Goal: Task Accomplishment & Management: Complete application form

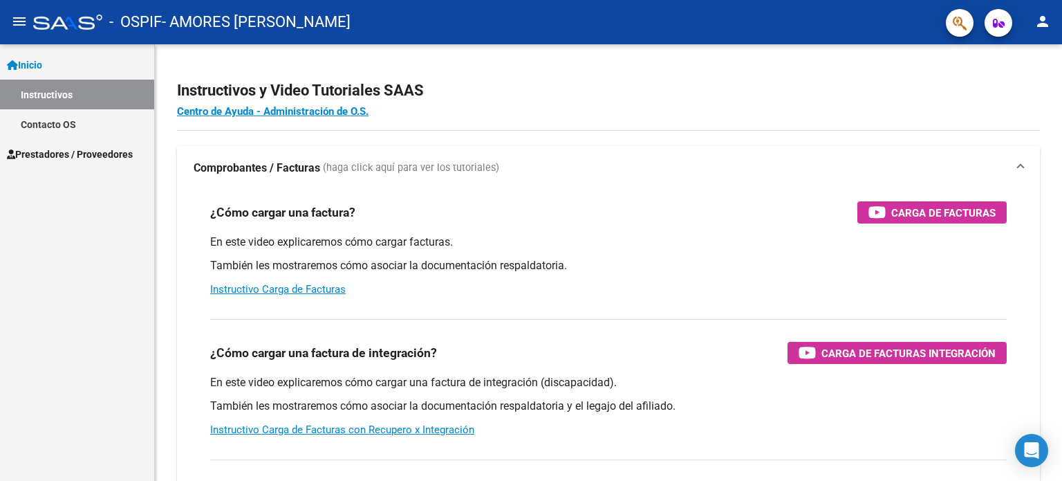
click at [1043, 17] on mat-icon "person" at bounding box center [1043, 21] width 17 height 17
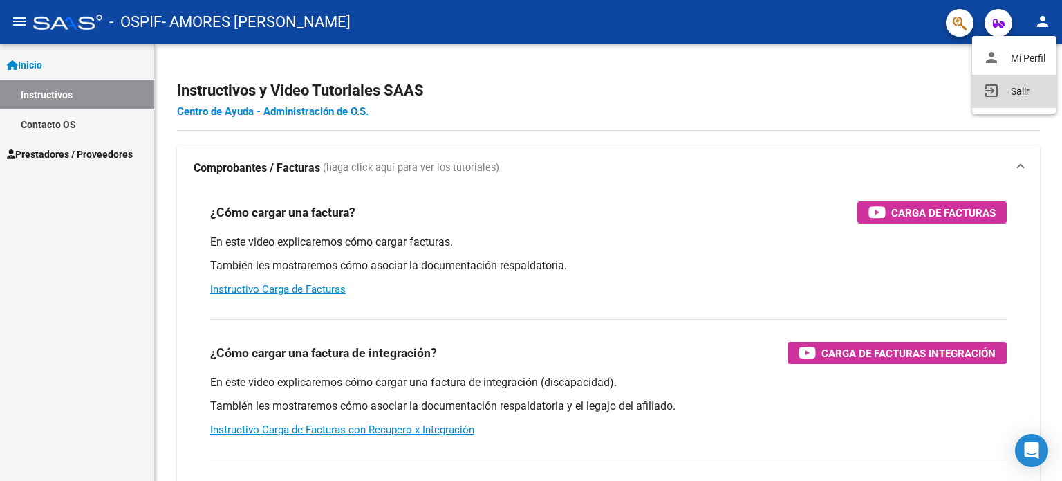
click at [1024, 100] on button "exit_to_app Salir" at bounding box center [1014, 91] width 84 height 33
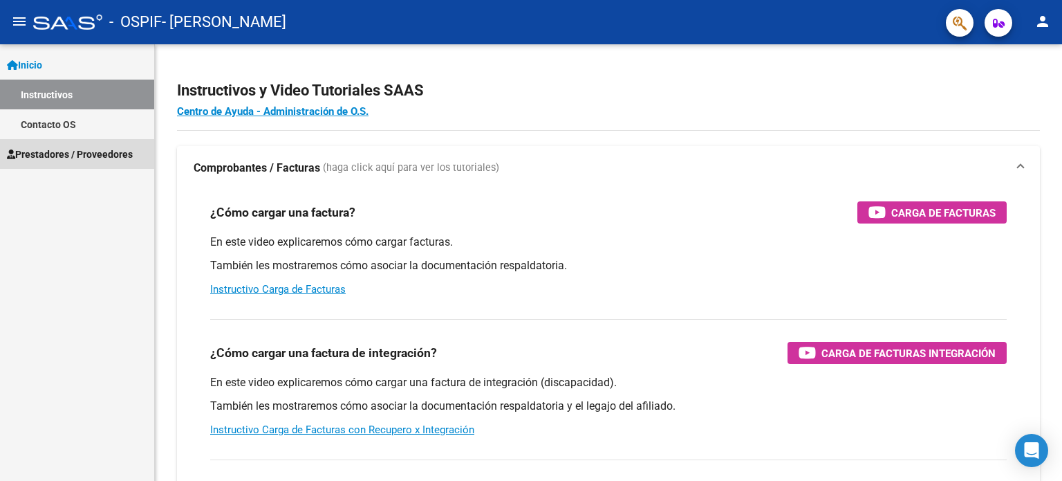
click at [65, 150] on span "Prestadores / Proveedores" at bounding box center [70, 154] width 126 height 15
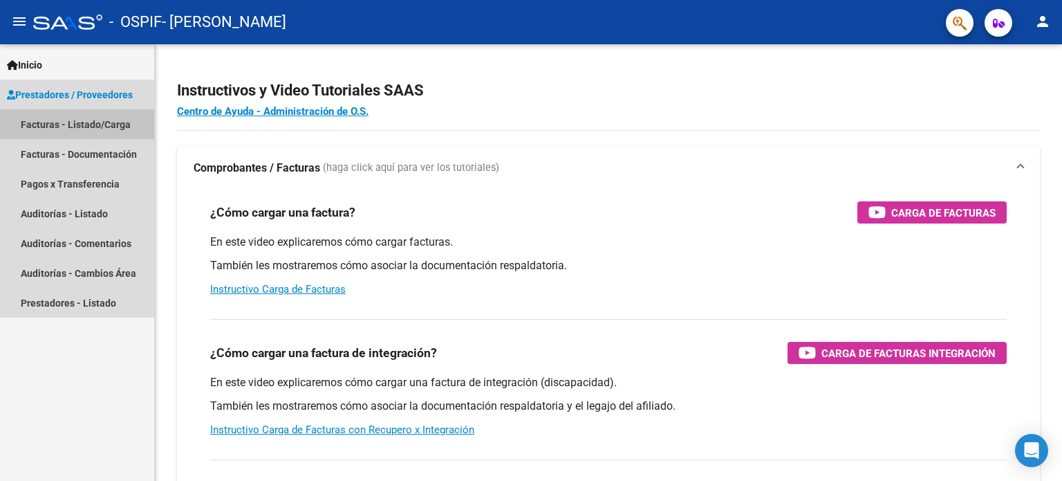
click at [89, 111] on link "Facturas - Listado/Carga" at bounding box center [77, 124] width 154 height 30
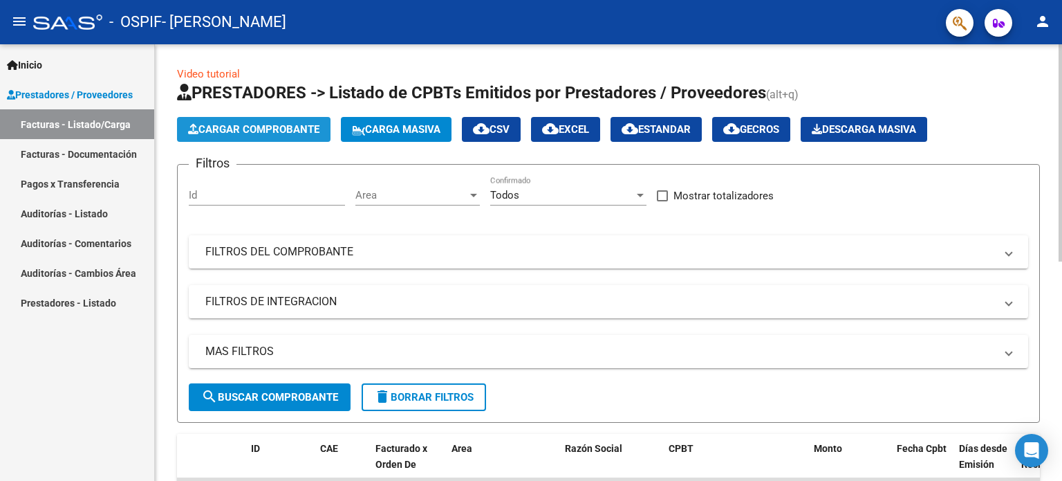
click at [266, 131] on span "Cargar Comprobante" at bounding box center [253, 129] width 131 height 12
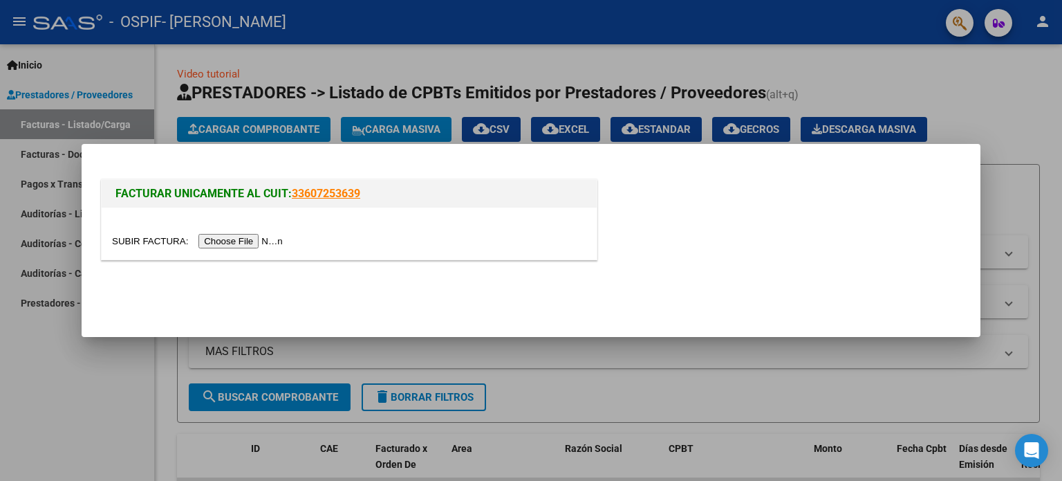
click at [241, 238] on input "file" at bounding box center [199, 241] width 175 height 15
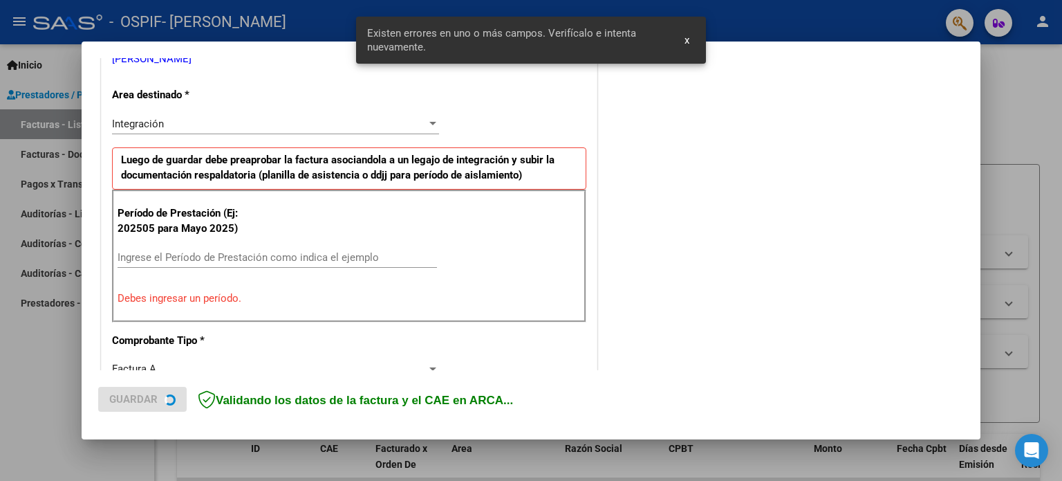
scroll to position [298, 0]
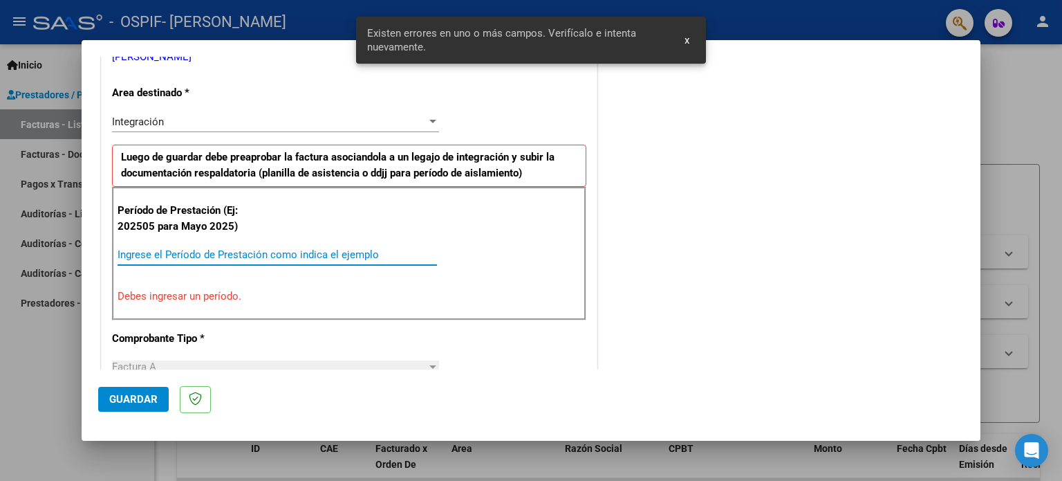
click at [138, 257] on input "Ingrese el Período de Prestación como indica el ejemplo" at bounding box center [278, 254] width 320 height 12
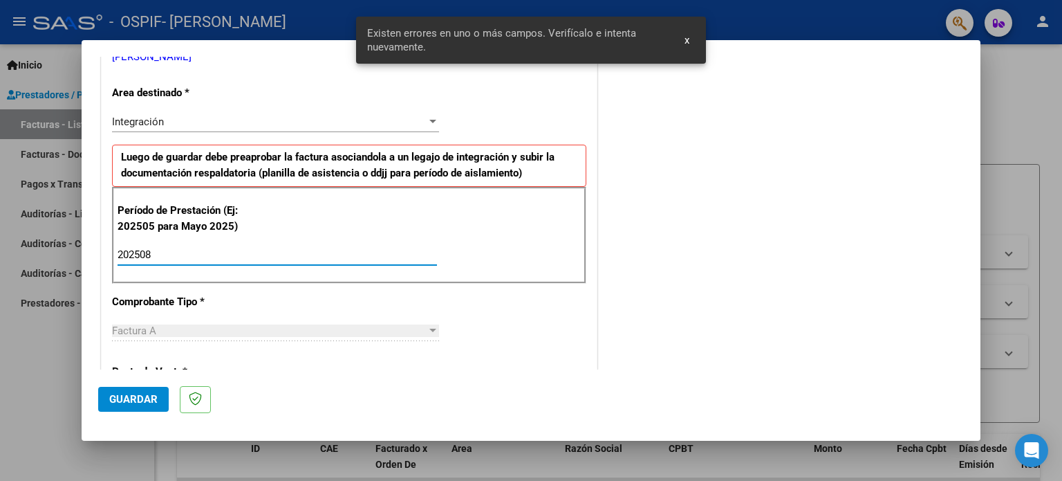
type input "202508"
click at [128, 400] on span "Guardar" at bounding box center [133, 399] width 48 height 12
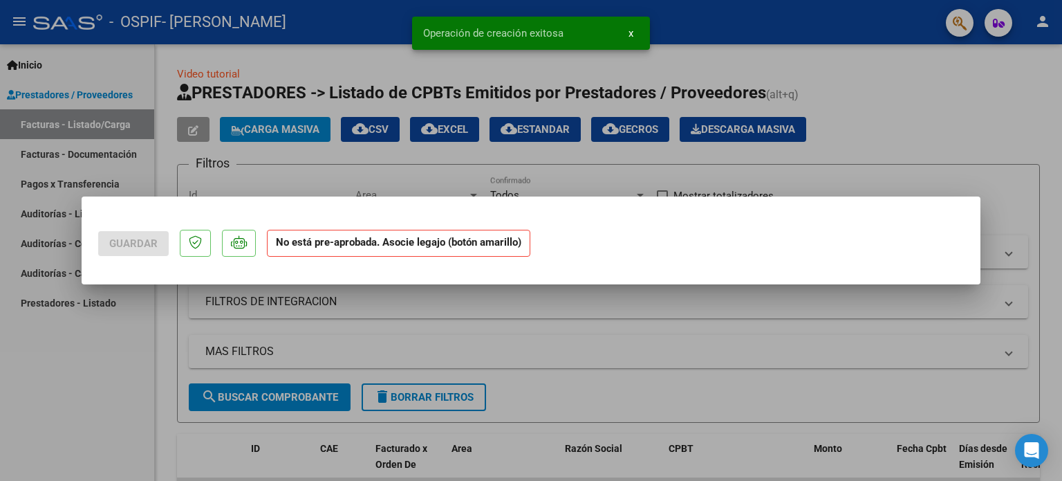
scroll to position [0, 0]
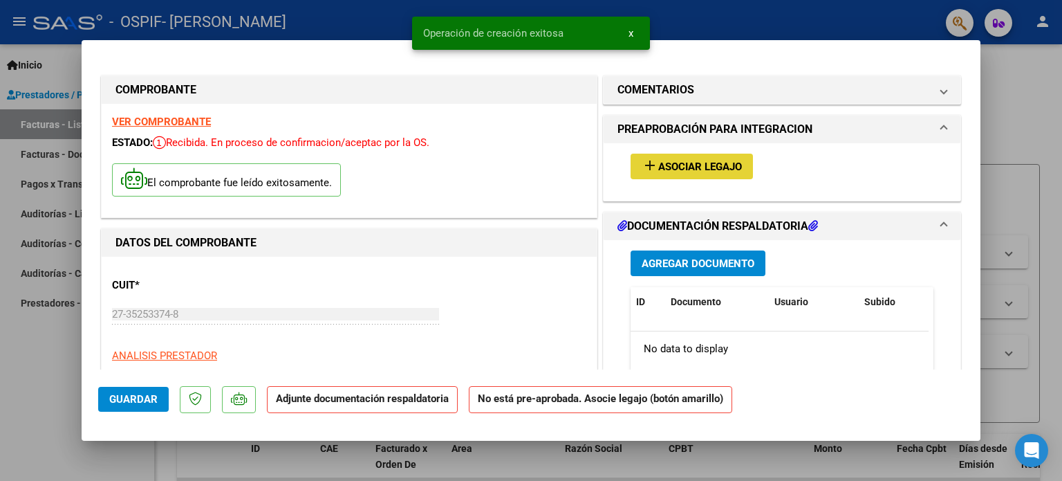
click at [708, 160] on span "Asociar Legajo" at bounding box center [700, 166] width 84 height 12
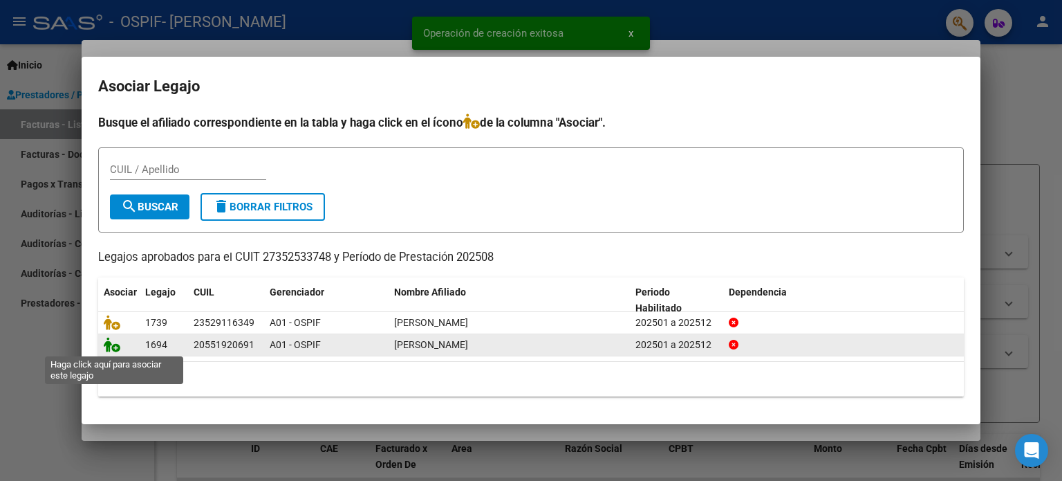
click at [109, 346] on icon at bounding box center [112, 344] width 17 height 15
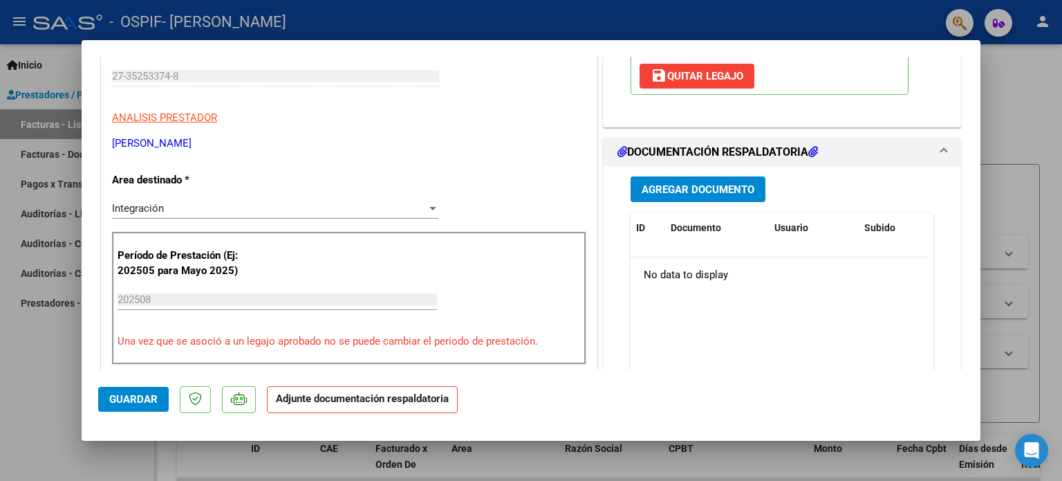
scroll to position [252, 0]
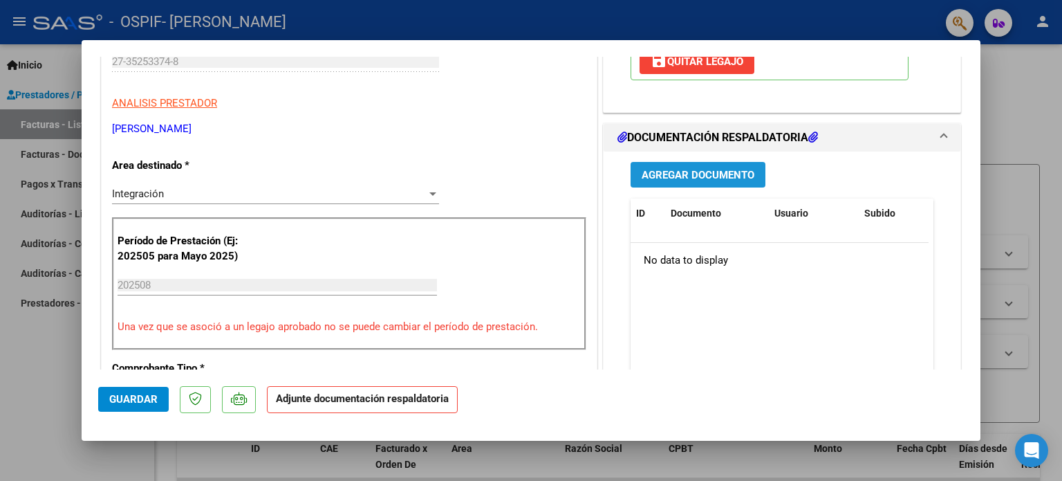
click at [661, 174] on span "Agregar Documento" at bounding box center [698, 175] width 113 height 12
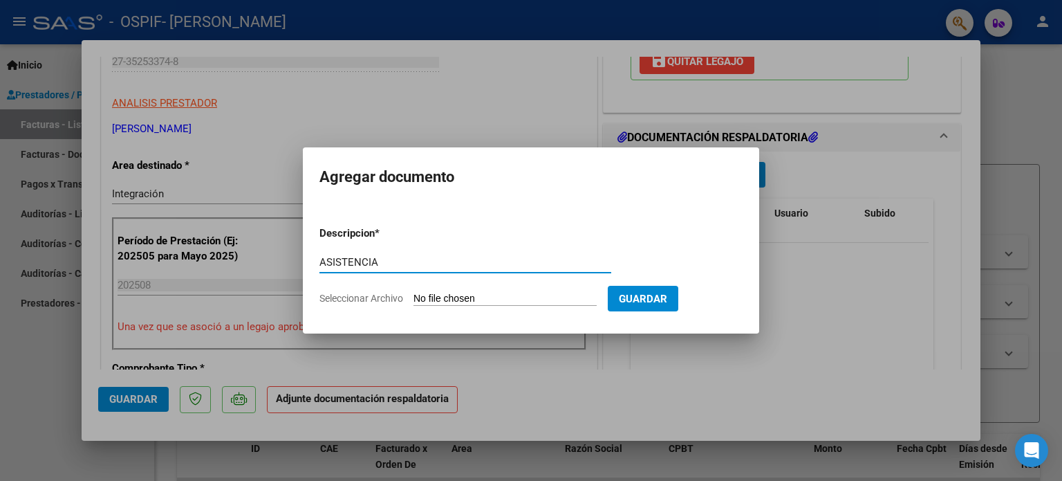
type input "ASISTENCIA"
click at [608, 286] on button "Guardar" at bounding box center [643, 299] width 71 height 26
click at [542, 296] on input "Seleccionar Archivo" at bounding box center [505, 299] width 183 height 13
type input "C:\fakepath\Asistencia agosto BRANDAN IGNACIO.pdf"
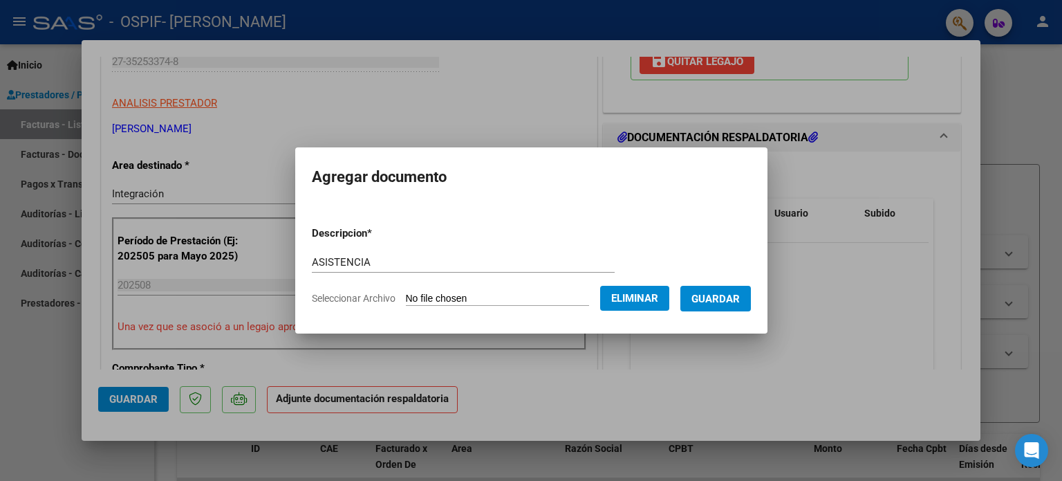
click at [721, 289] on button "Guardar" at bounding box center [716, 299] width 71 height 26
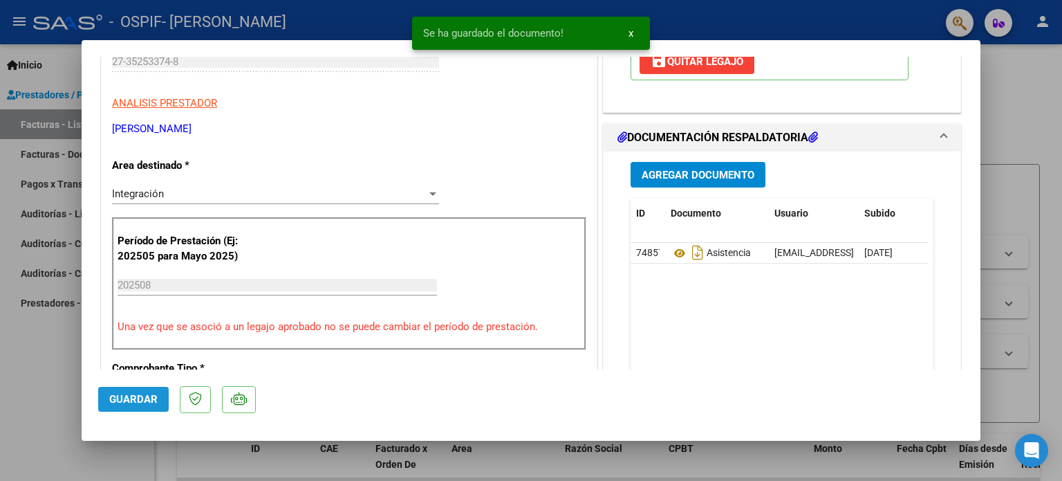
click at [147, 406] on button "Guardar" at bounding box center [133, 399] width 71 height 25
click at [110, 451] on div at bounding box center [531, 240] width 1062 height 481
type input "$ 0,00"
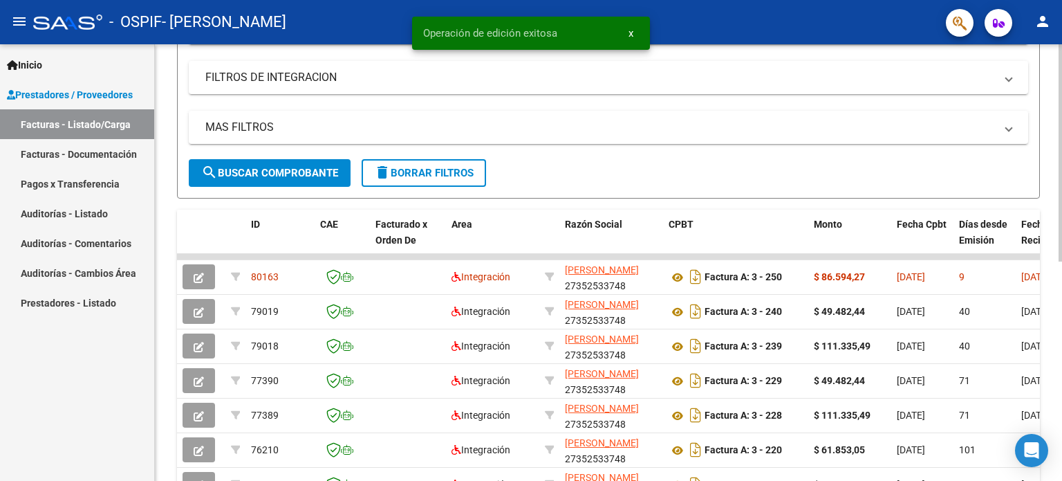
scroll to position [239, 0]
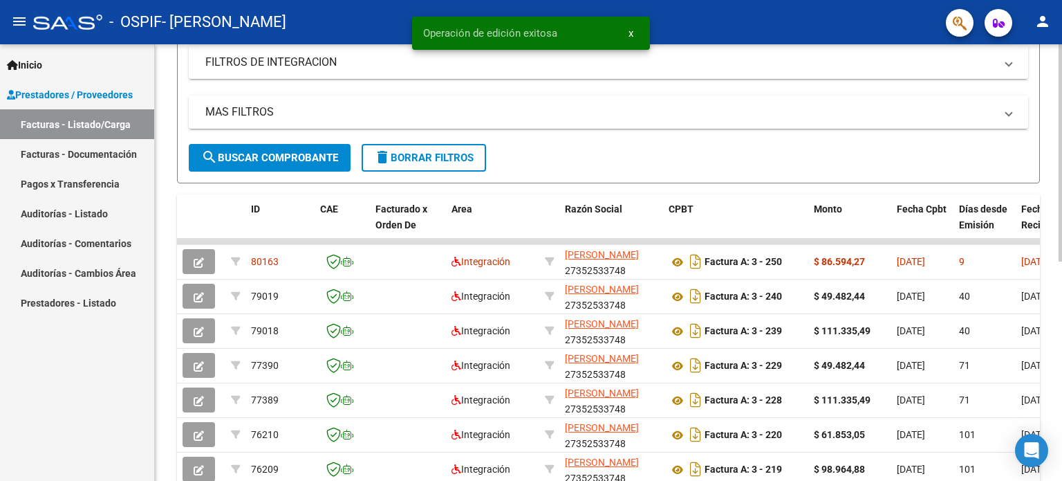
click at [1054, 349] on div "Video tutorial PRESTADORES -> Listado de CPBTs Emitidos por Prestadores / Prove…" at bounding box center [610, 239] width 911 height 869
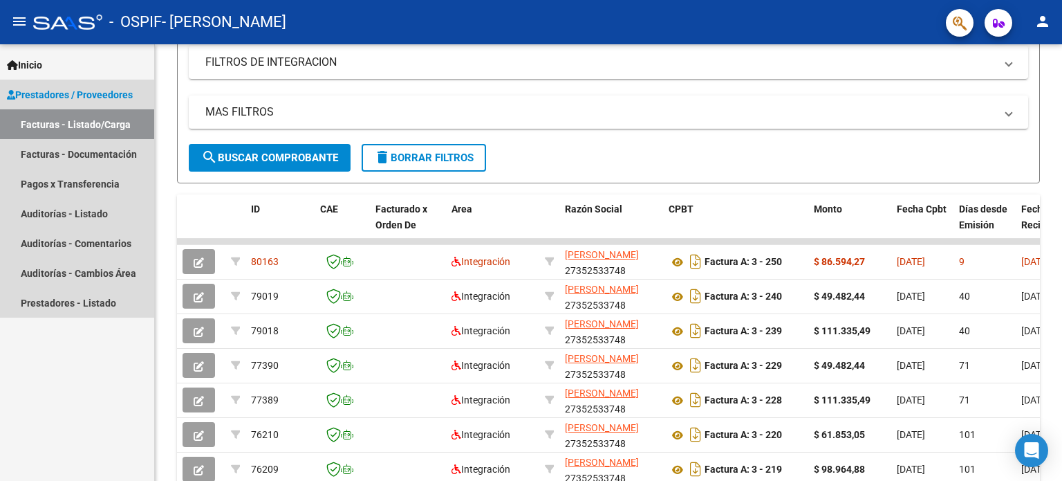
click at [117, 123] on link "Facturas - Listado/Carga" at bounding box center [77, 124] width 154 height 30
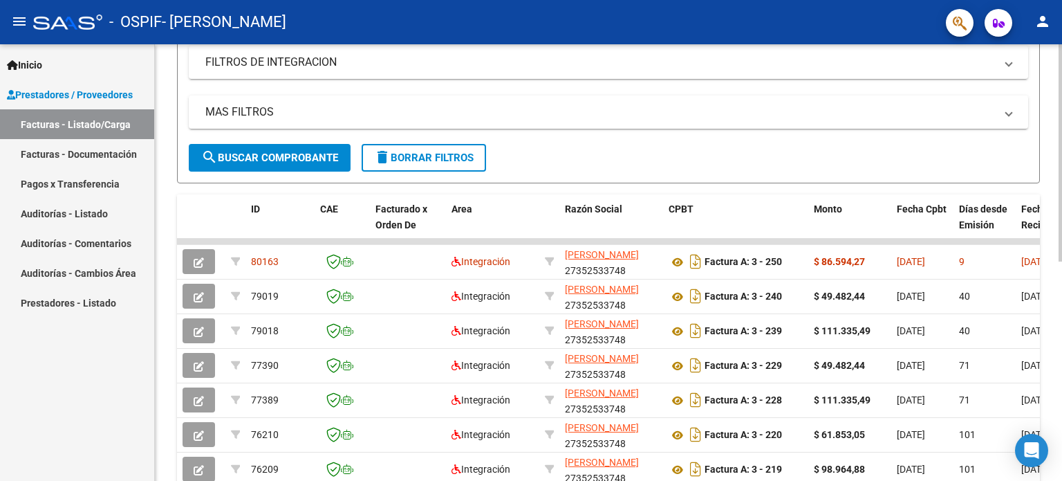
scroll to position [0, 0]
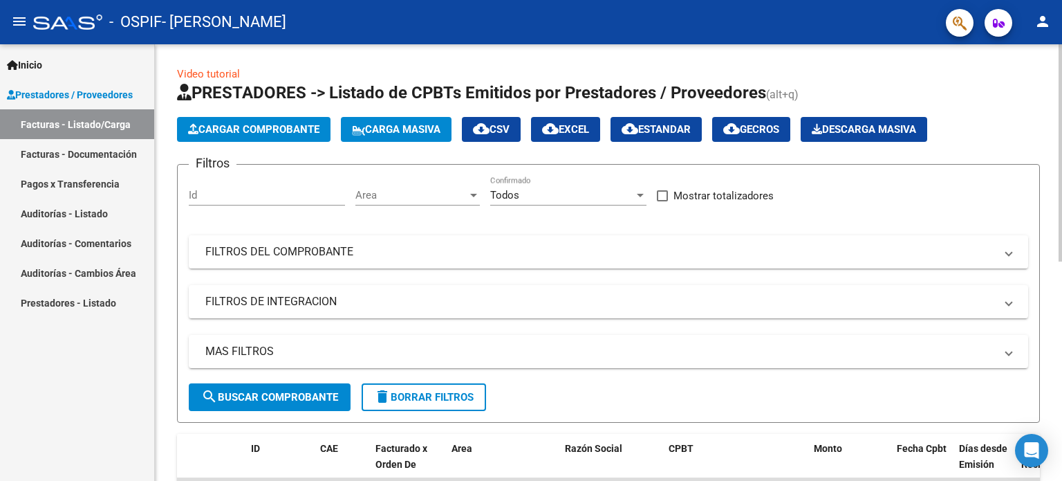
click at [1062, 148] on div at bounding box center [1060, 152] width 3 height 217
click at [190, 124] on icon "button" at bounding box center [193, 129] width 10 height 10
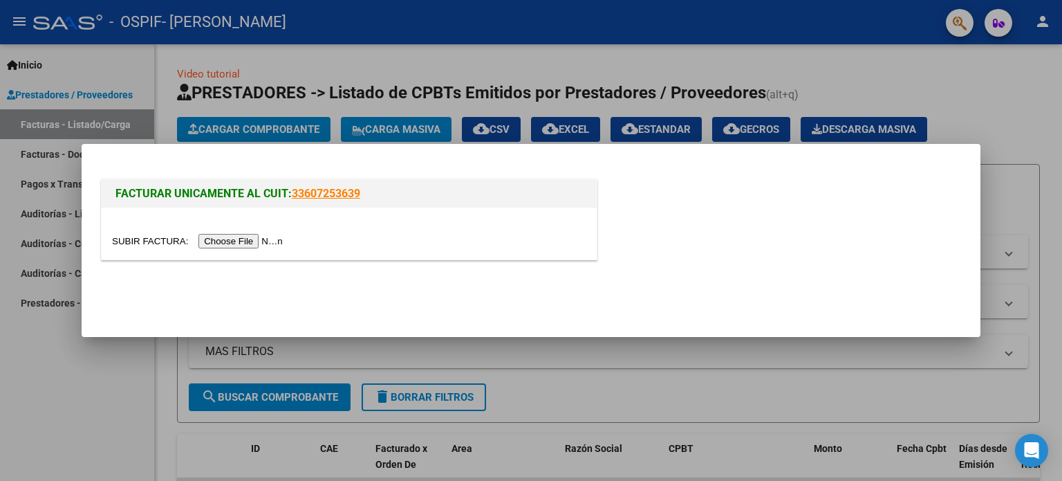
click at [255, 245] on input "file" at bounding box center [199, 241] width 175 height 15
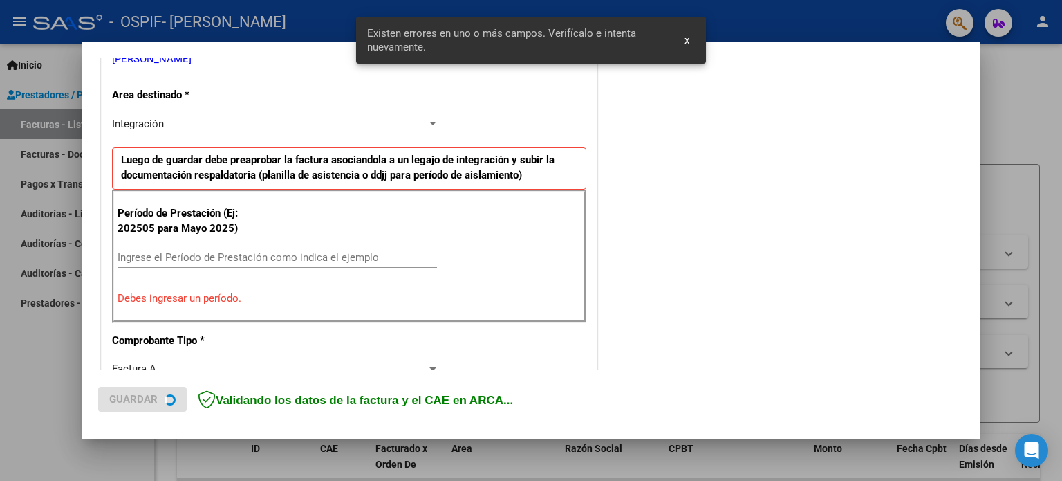
scroll to position [298, 0]
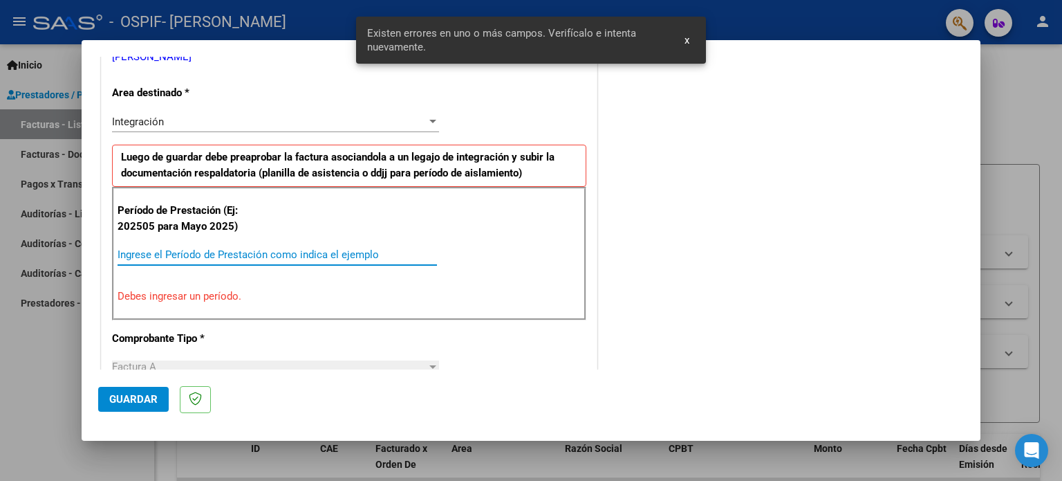
click at [174, 248] on input "Ingrese el Período de Prestación como indica el ejemplo" at bounding box center [278, 254] width 320 height 12
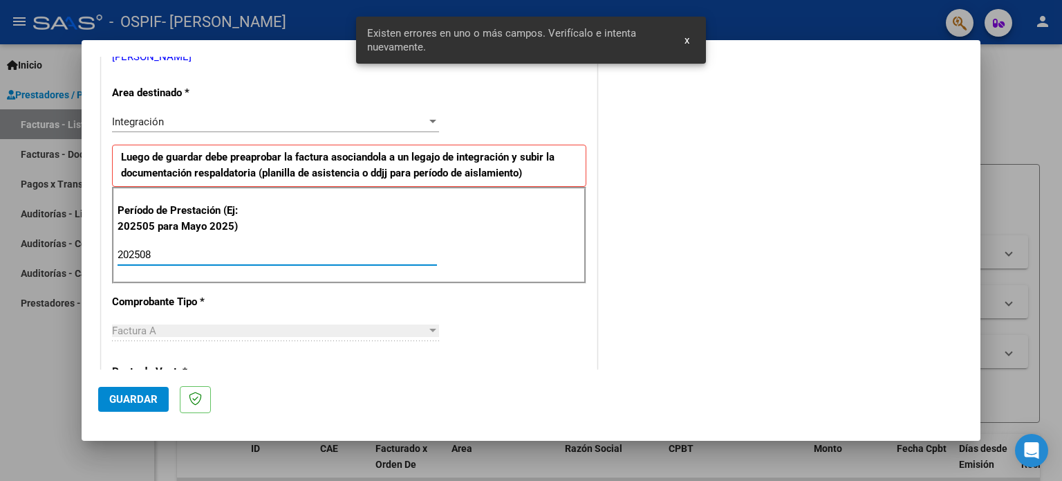
type input "202508"
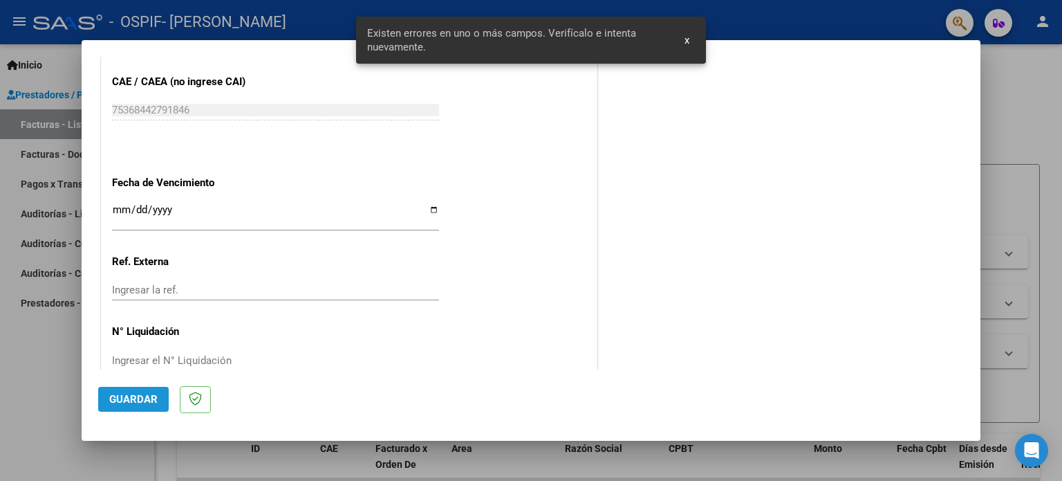
click at [127, 408] on button "Guardar" at bounding box center [133, 399] width 71 height 25
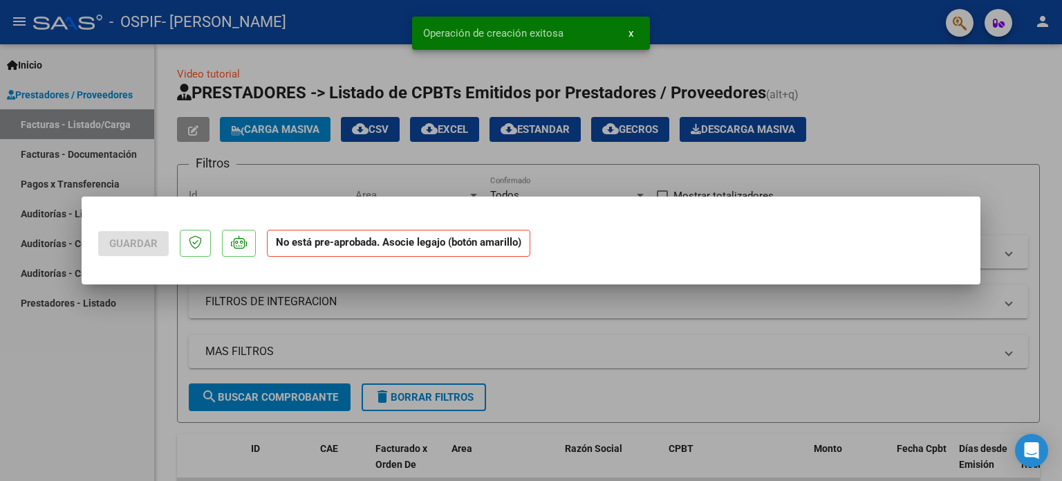
scroll to position [0, 0]
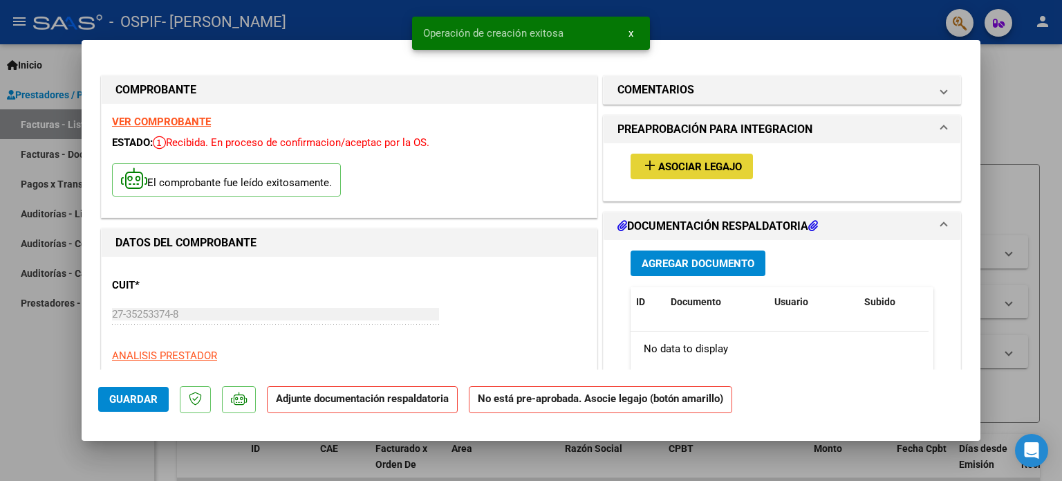
click at [690, 163] on span "Asociar Legajo" at bounding box center [700, 166] width 84 height 12
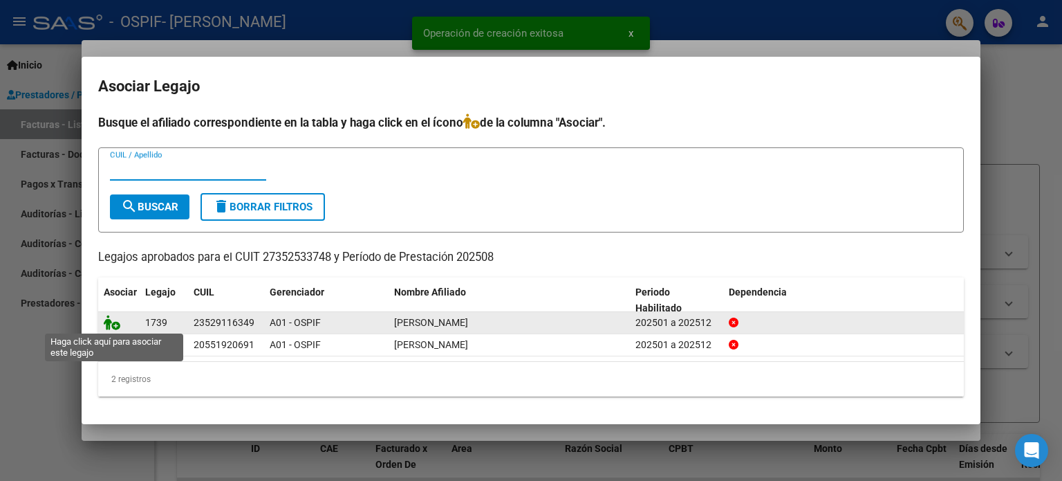
click at [111, 318] on icon at bounding box center [112, 322] width 17 height 15
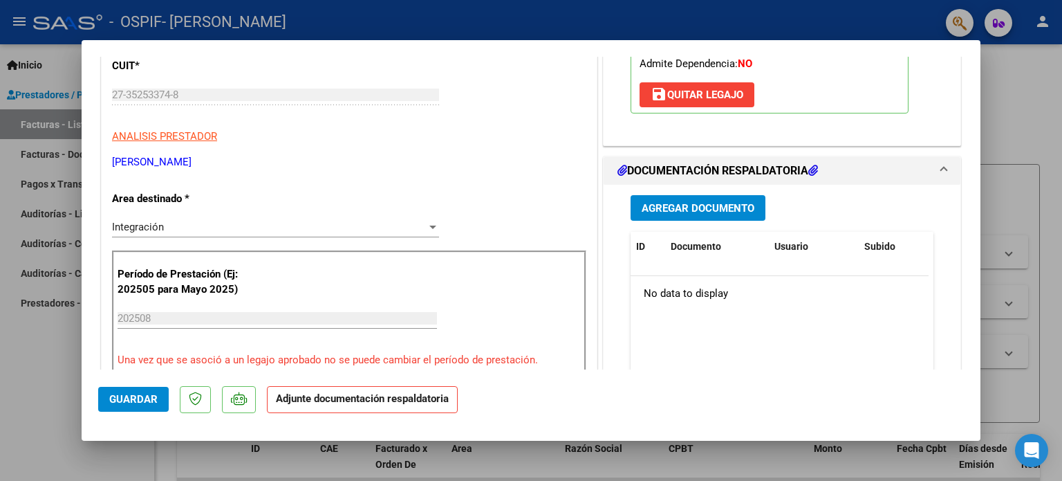
scroll to position [224, 0]
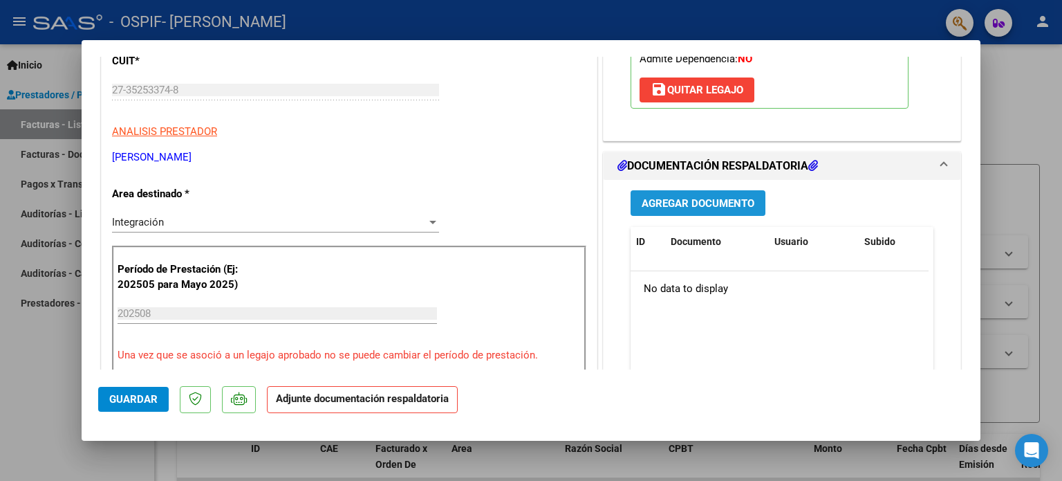
click at [703, 209] on button "Agregar Documento" at bounding box center [698, 203] width 135 height 26
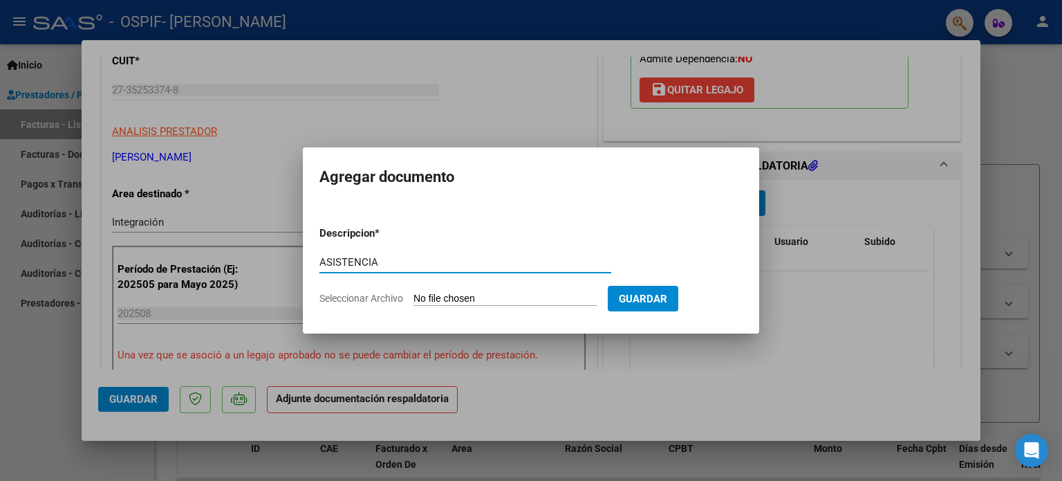
type input "ASISTENCIA"
click at [414, 293] on input "Seleccionar Archivo" at bounding box center [505, 299] width 183 height 13
type input "C:\fakepath\Asistencia agosto FRANCOV AGUSTÍN .pdf"
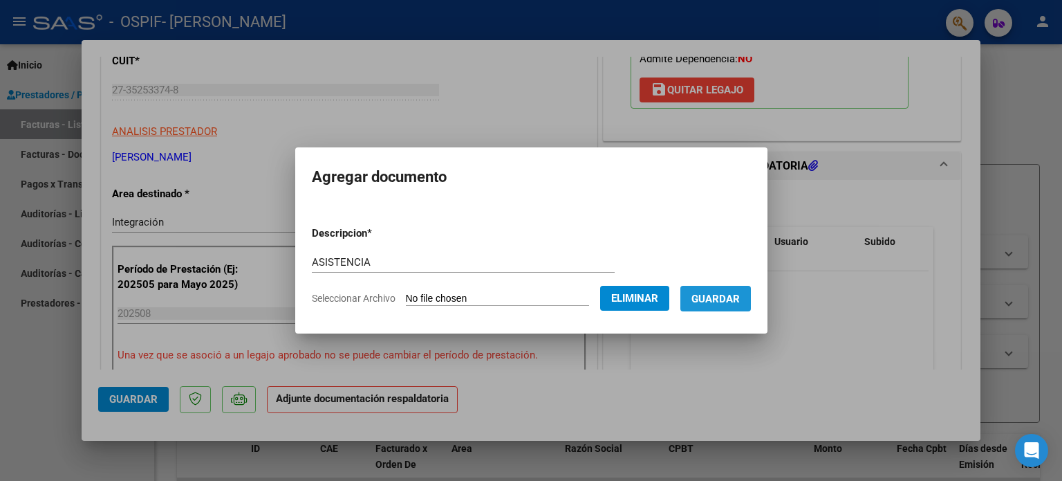
click at [740, 298] on span "Guardar" at bounding box center [716, 299] width 48 height 12
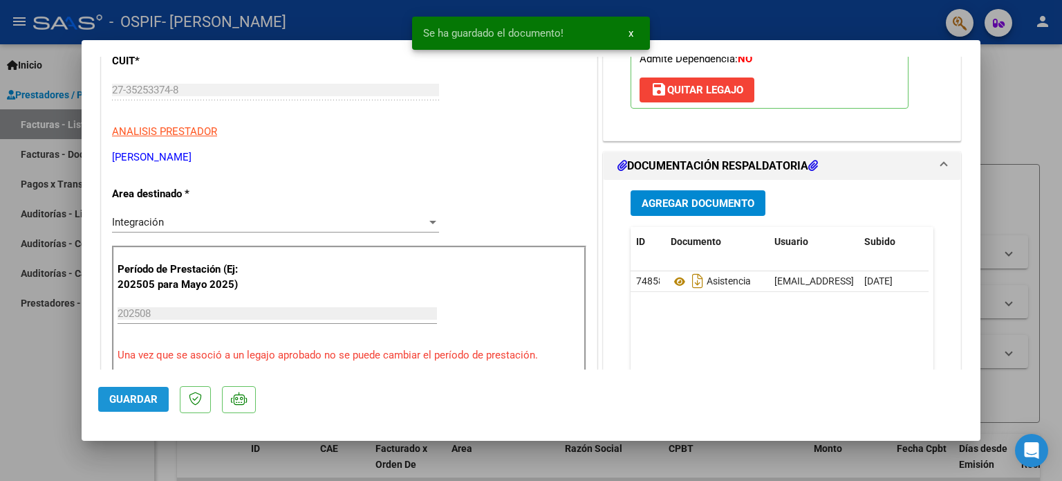
click at [124, 398] on span "Guardar" at bounding box center [133, 399] width 48 height 12
click at [23, 376] on div at bounding box center [531, 240] width 1062 height 481
type input "$ 0,00"
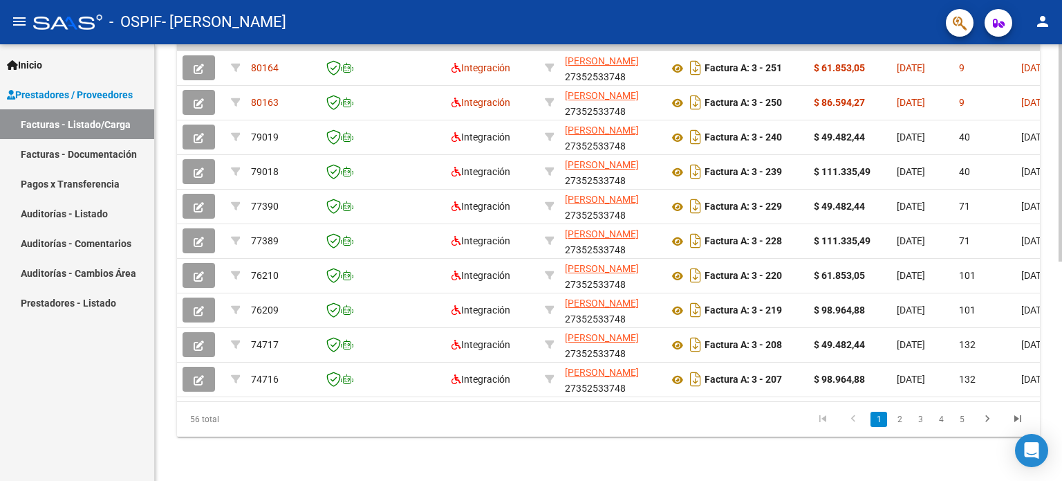
scroll to position [435, 0]
click at [1060, 314] on div at bounding box center [1060, 372] width 3 height 217
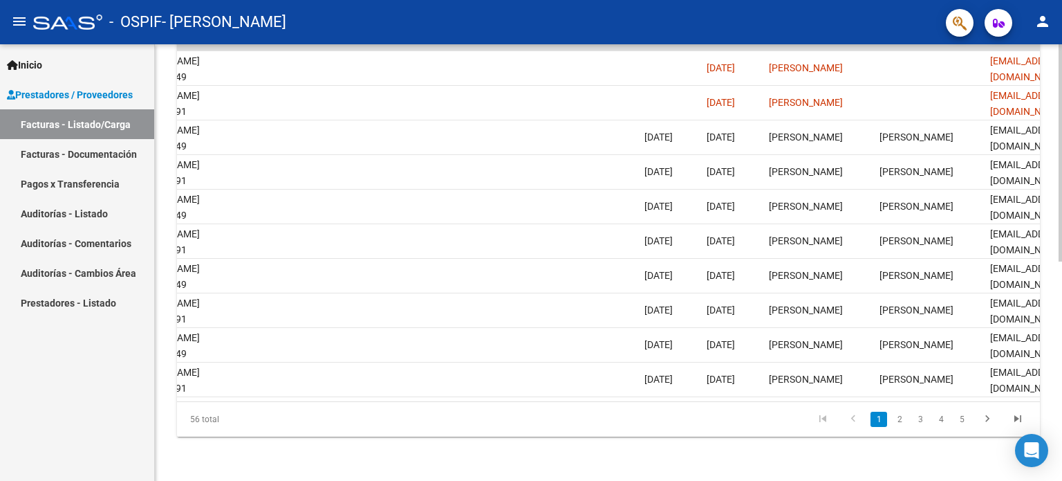
scroll to position [0, 2012]
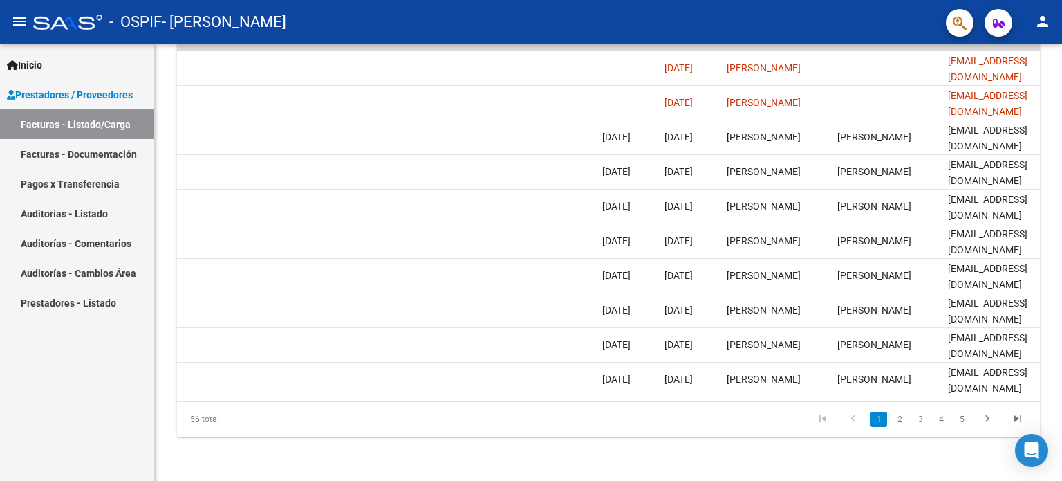
click at [1051, 33] on mat-toolbar "menu - OSPIF - OLIVERA EVELYN GEORGINA person" at bounding box center [531, 22] width 1062 height 44
click at [1046, 26] on mat-icon "person" at bounding box center [1043, 21] width 17 height 17
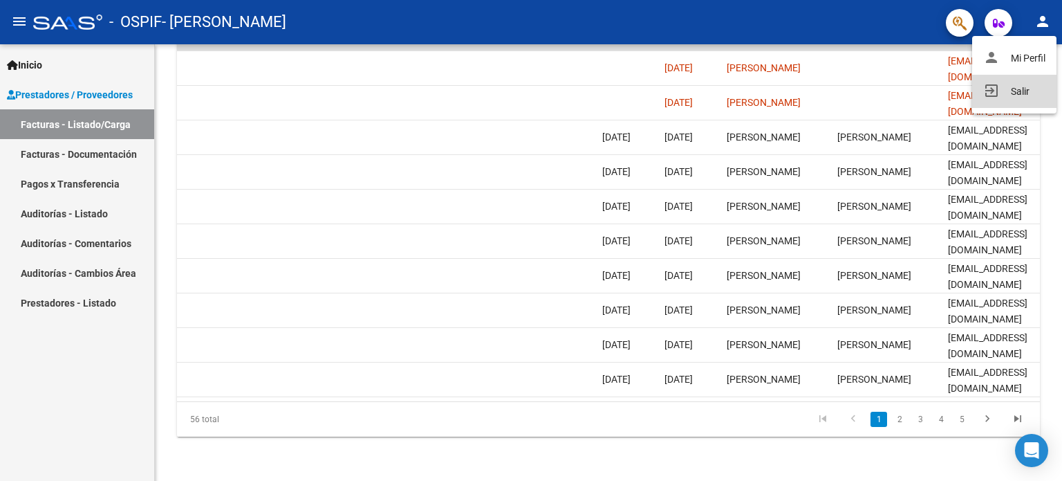
click at [1006, 88] on button "exit_to_app Salir" at bounding box center [1014, 91] width 84 height 33
